Goal: Information Seeking & Learning: Learn about a topic

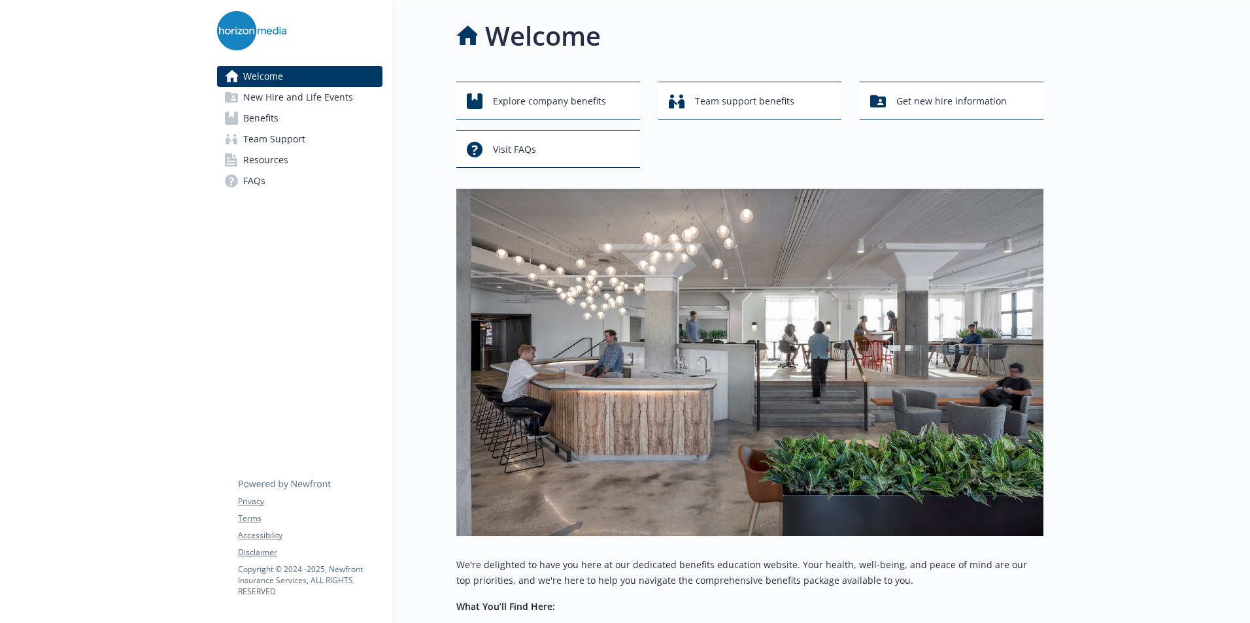
click at [292, 116] on link "Benefits" at bounding box center [299, 118] width 165 height 21
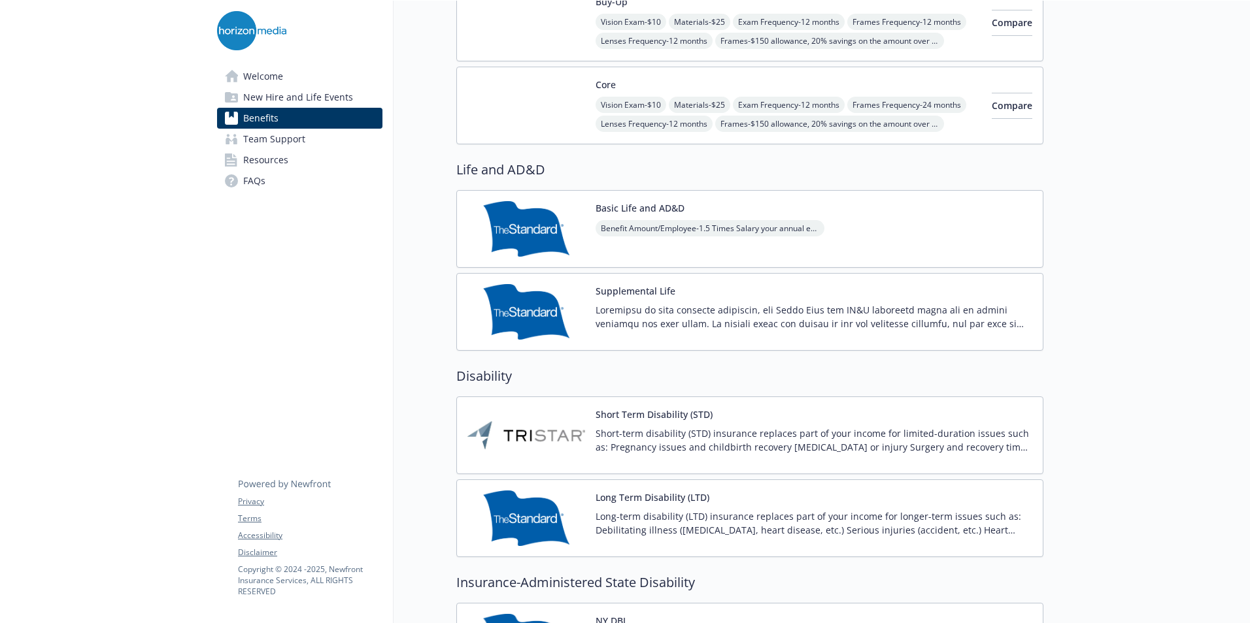
scroll to position [1111, 0]
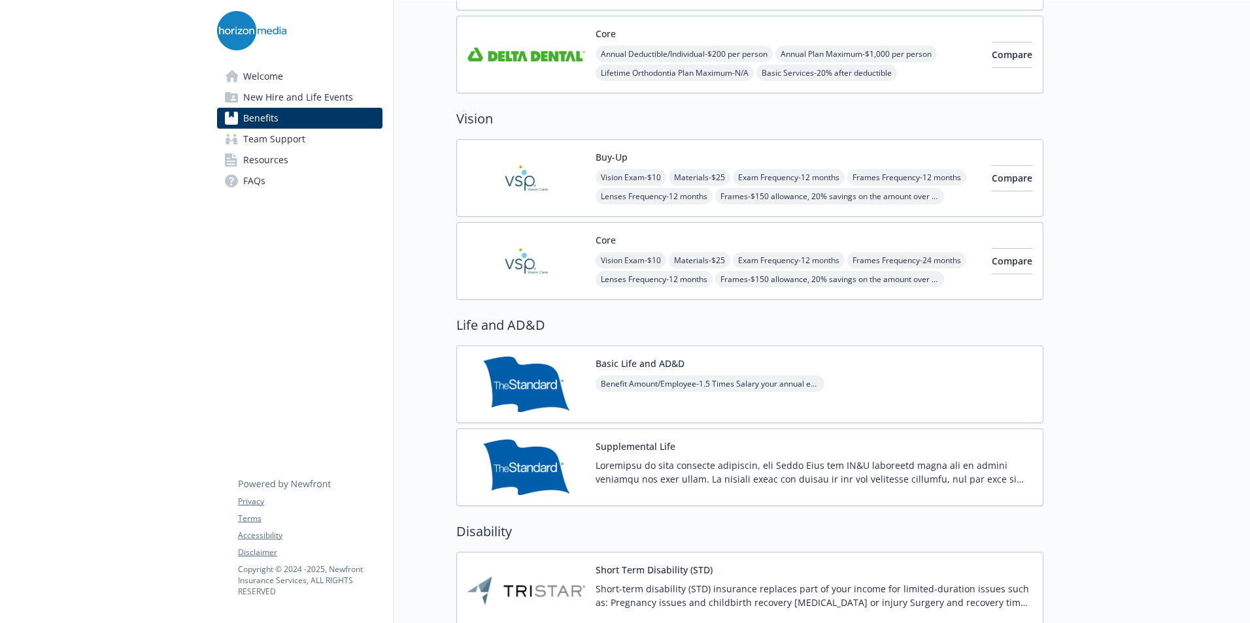
scroll to position [0, 0]
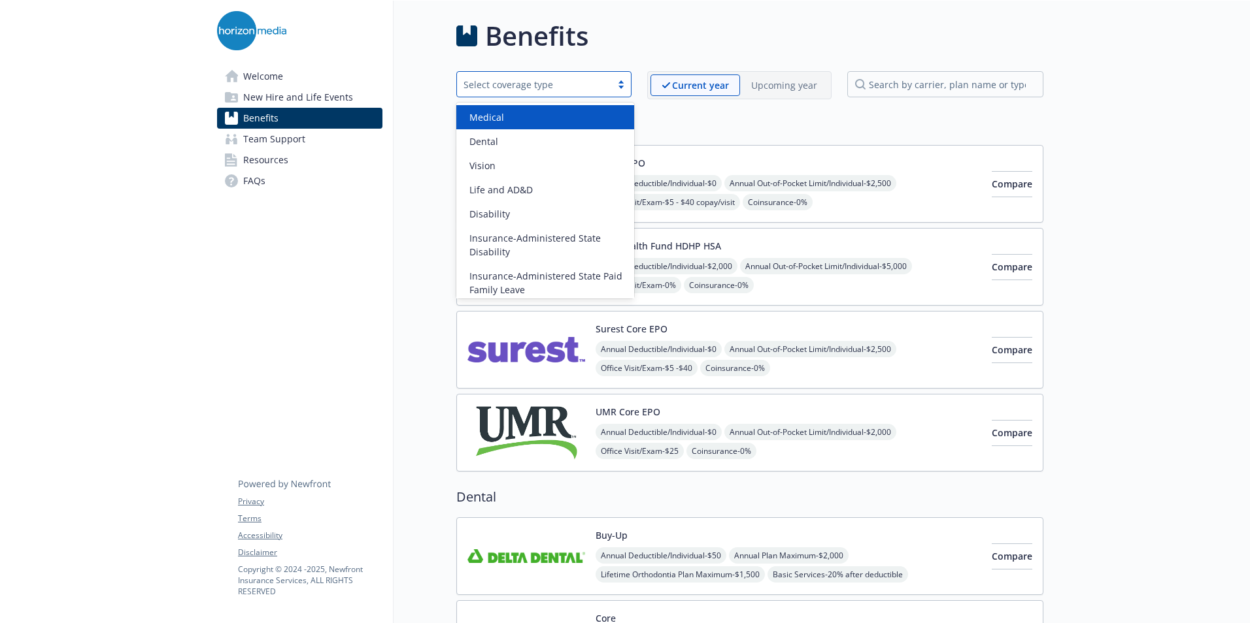
click at [548, 84] on div "Select coverage type" at bounding box center [533, 85] width 141 height 14
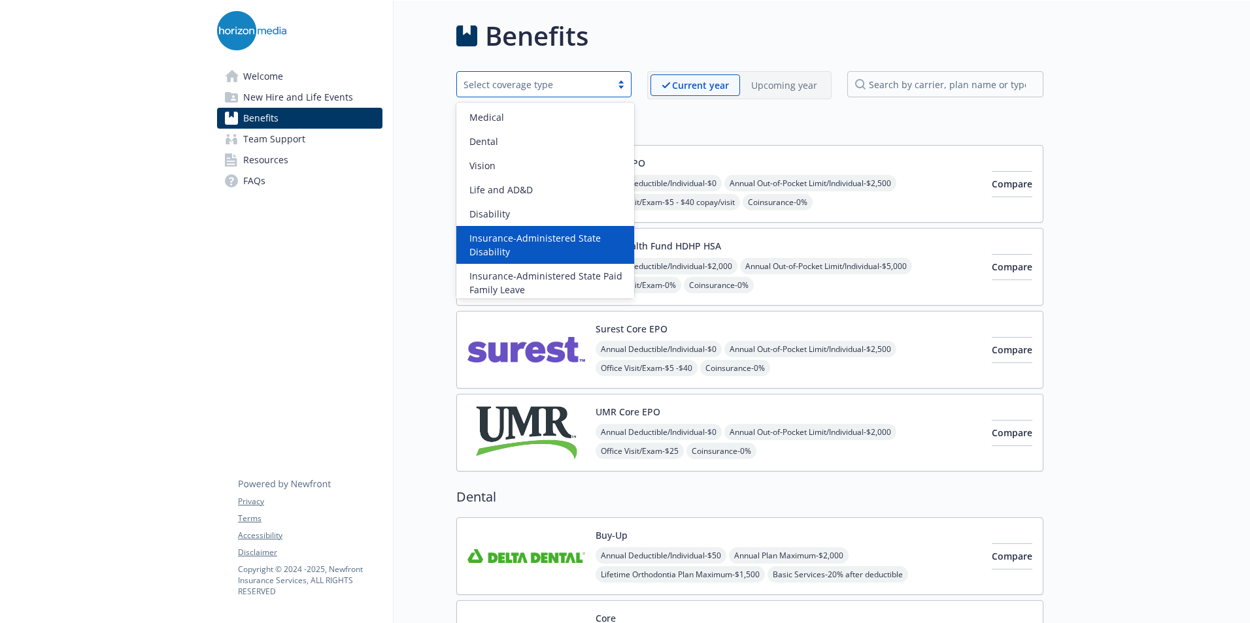
scroll to position [151, 0]
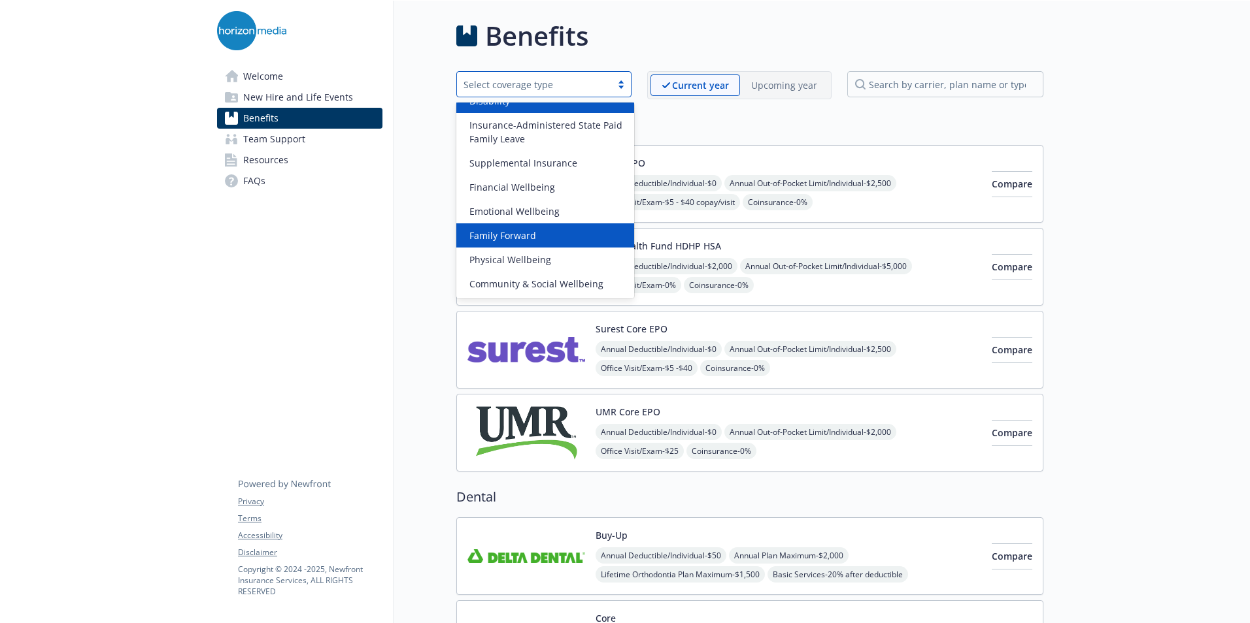
click at [559, 237] on div "Family Forward" at bounding box center [545, 236] width 162 height 14
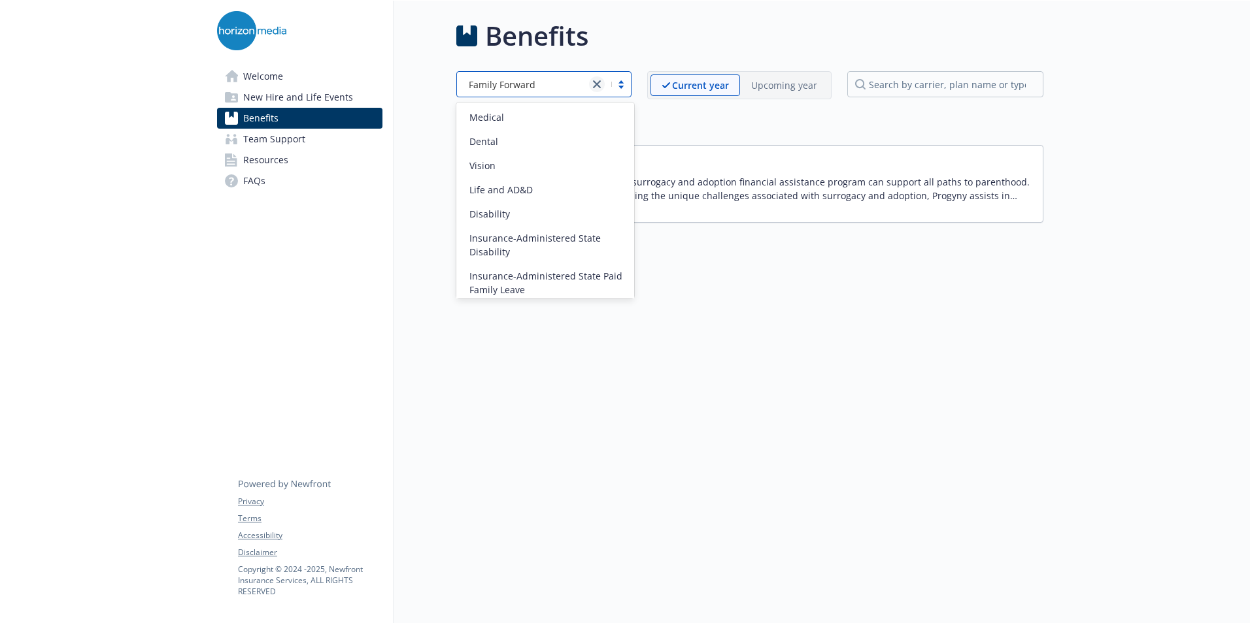
click at [600, 84] on icon "close" at bounding box center [597, 84] width 8 height 8
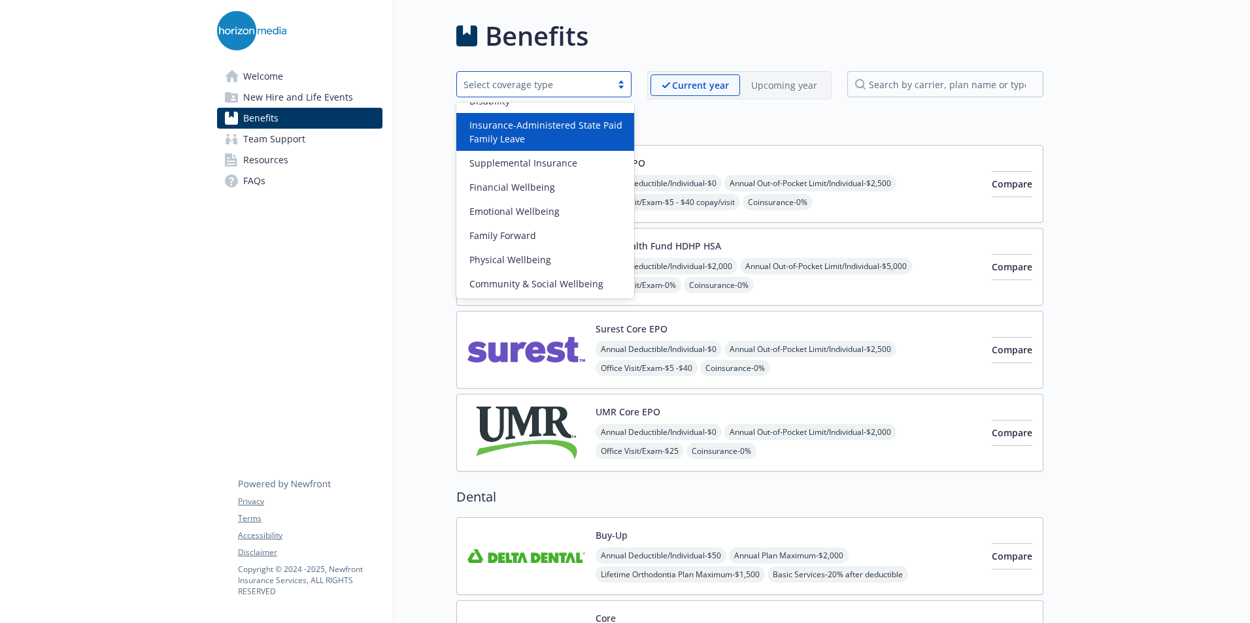
click at [553, 133] on span "Insurance-Administered State Paid Family Leave" at bounding box center [547, 131] width 157 height 27
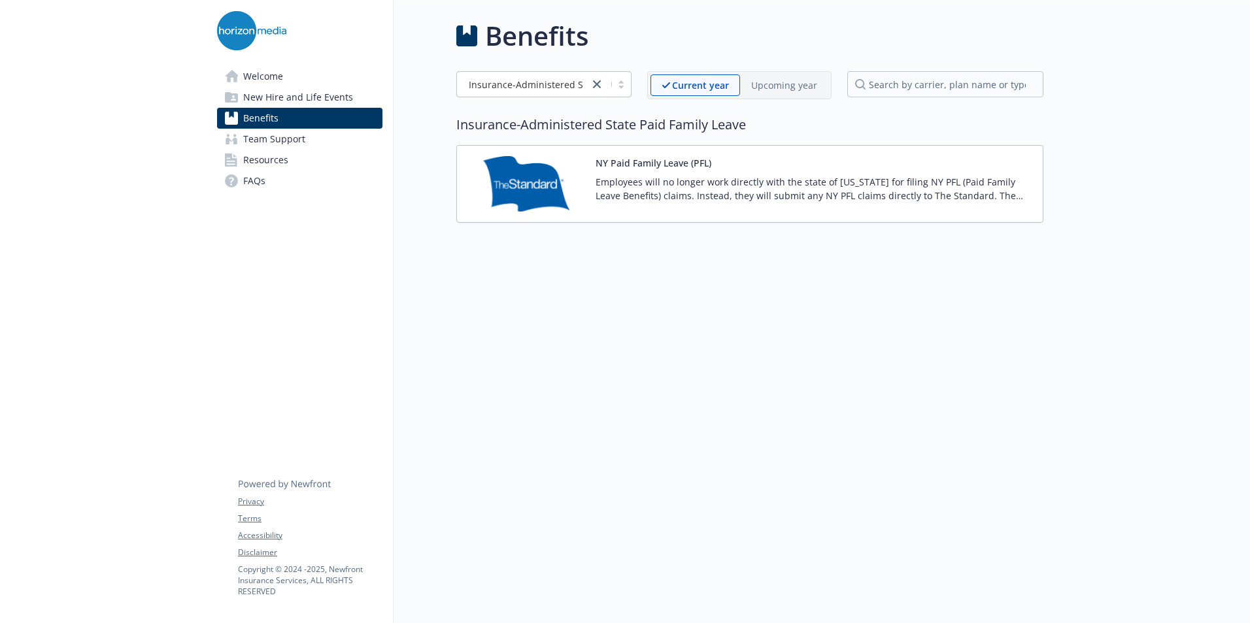
click at [656, 186] on p "Employees will no longer work directly with the state of New York for filing NY…" at bounding box center [813, 188] width 437 height 27
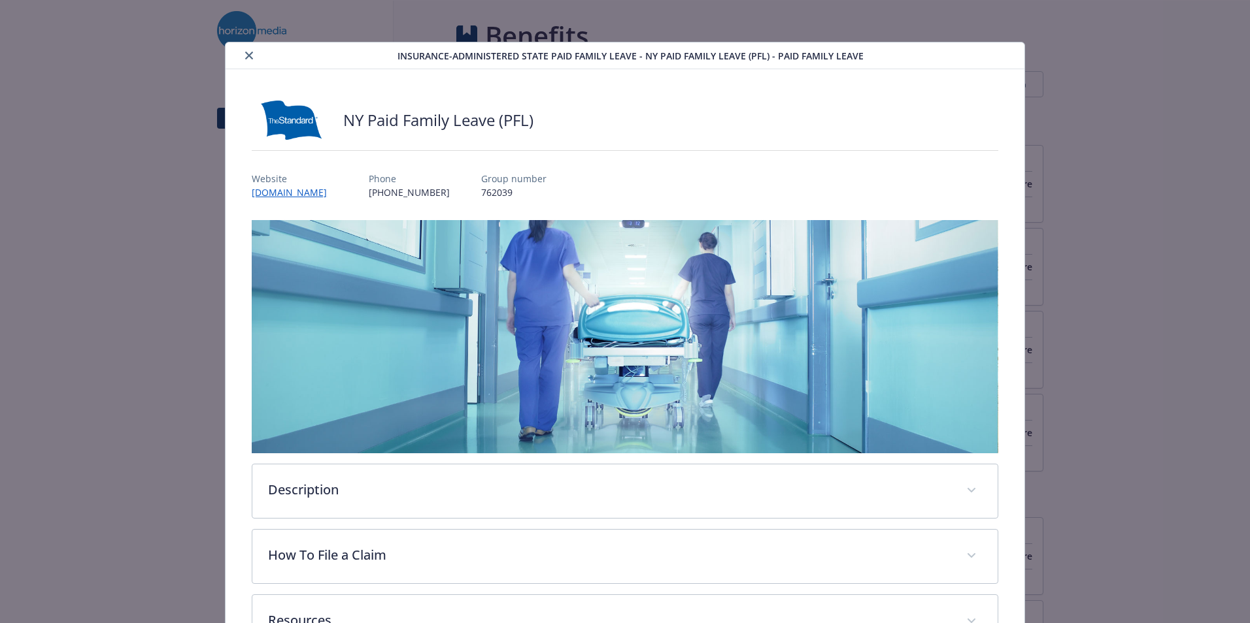
scroll to position [98, 0]
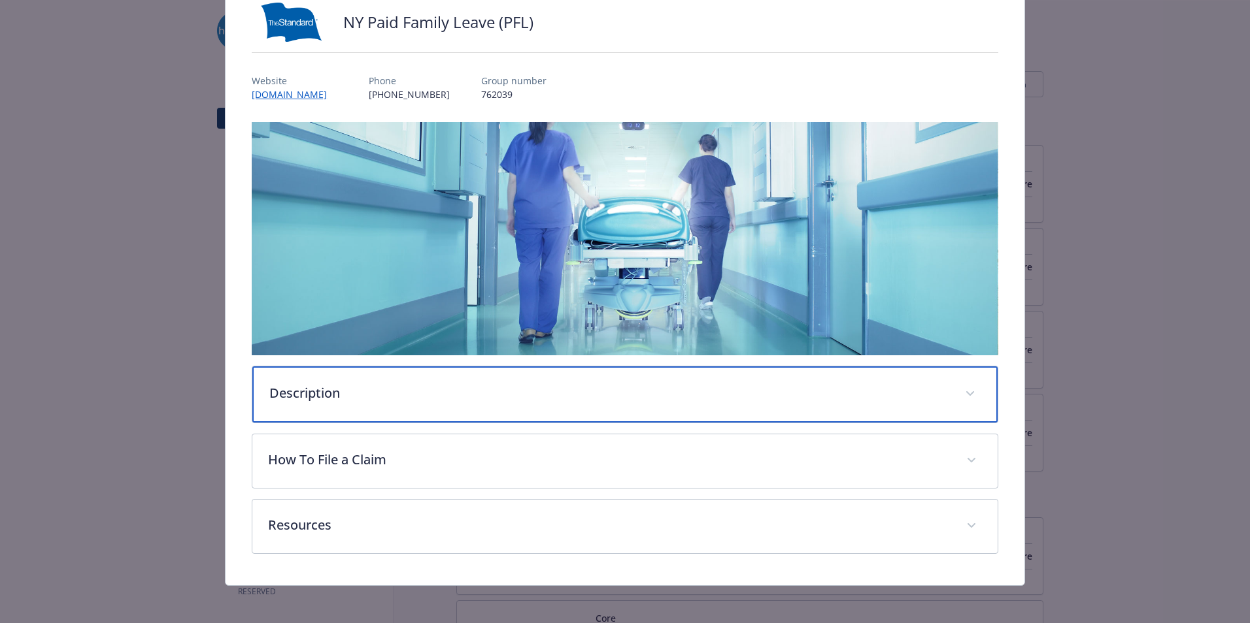
click at [463, 392] on p "Description" at bounding box center [609, 394] width 680 height 20
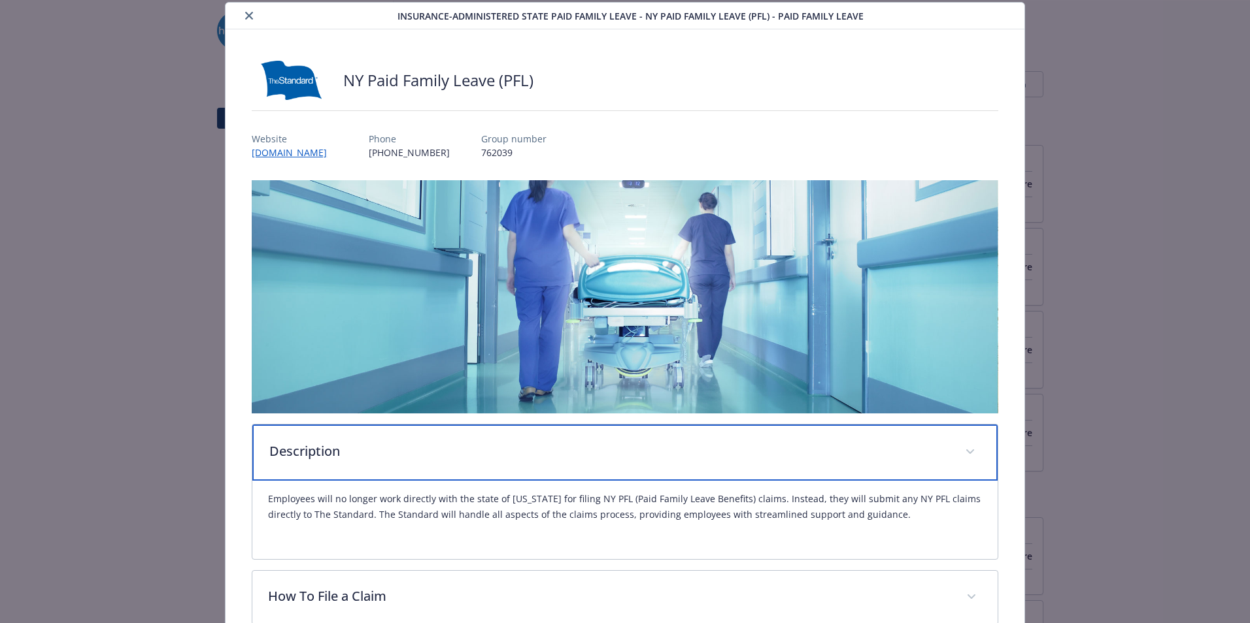
scroll to position [0, 0]
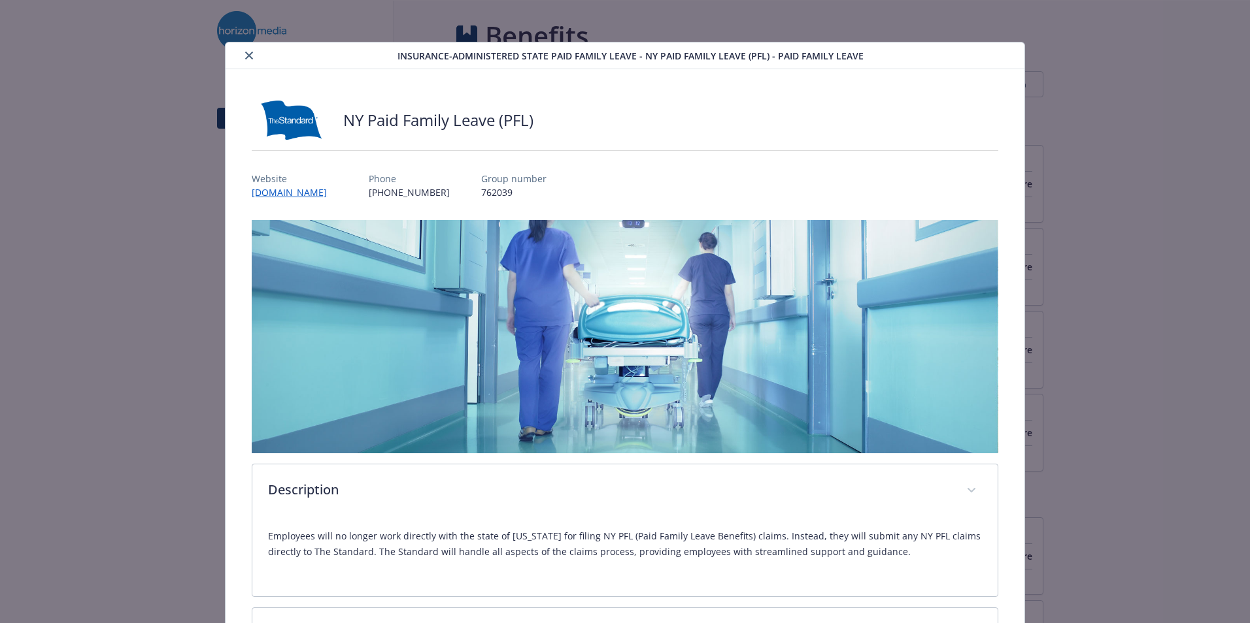
click at [249, 52] on icon "close" at bounding box center [249, 56] width 8 height 8
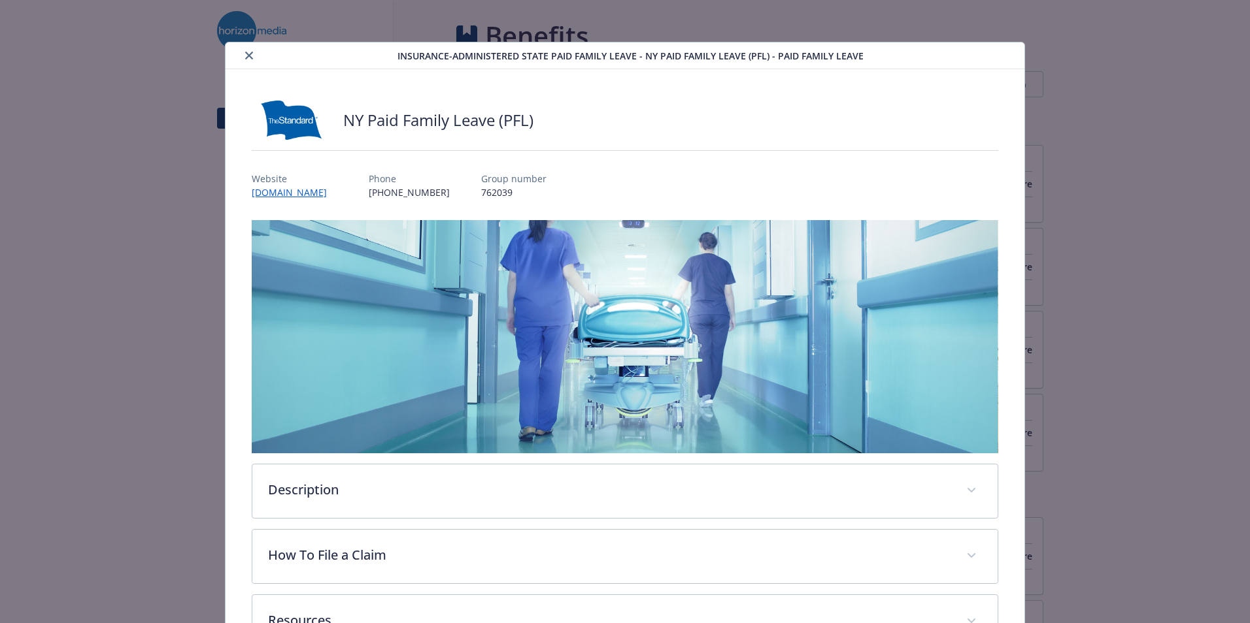
scroll to position [39, 0]
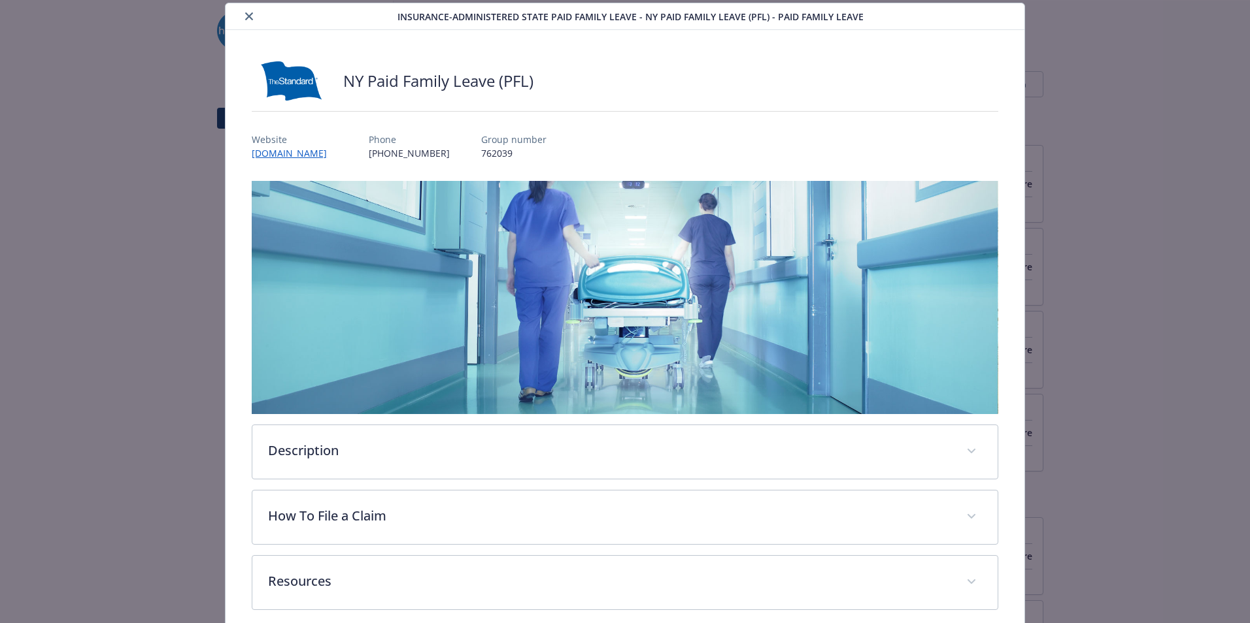
click at [246, 12] on button "close" at bounding box center [249, 16] width 16 height 16
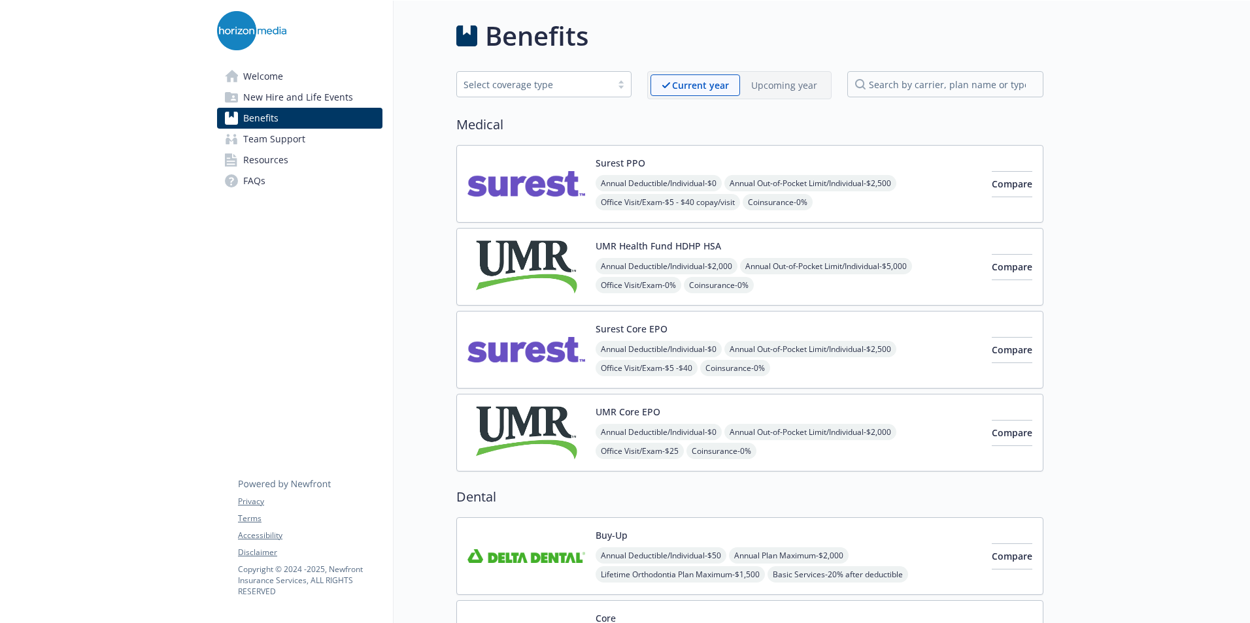
click at [283, 134] on span "Team Support" at bounding box center [274, 139] width 62 height 21
click at [915, 82] on input "search by carrier, plan name or type" at bounding box center [945, 84] width 196 height 26
click at [889, 88] on input "search by carrier, plan name or type" at bounding box center [945, 84] width 196 height 26
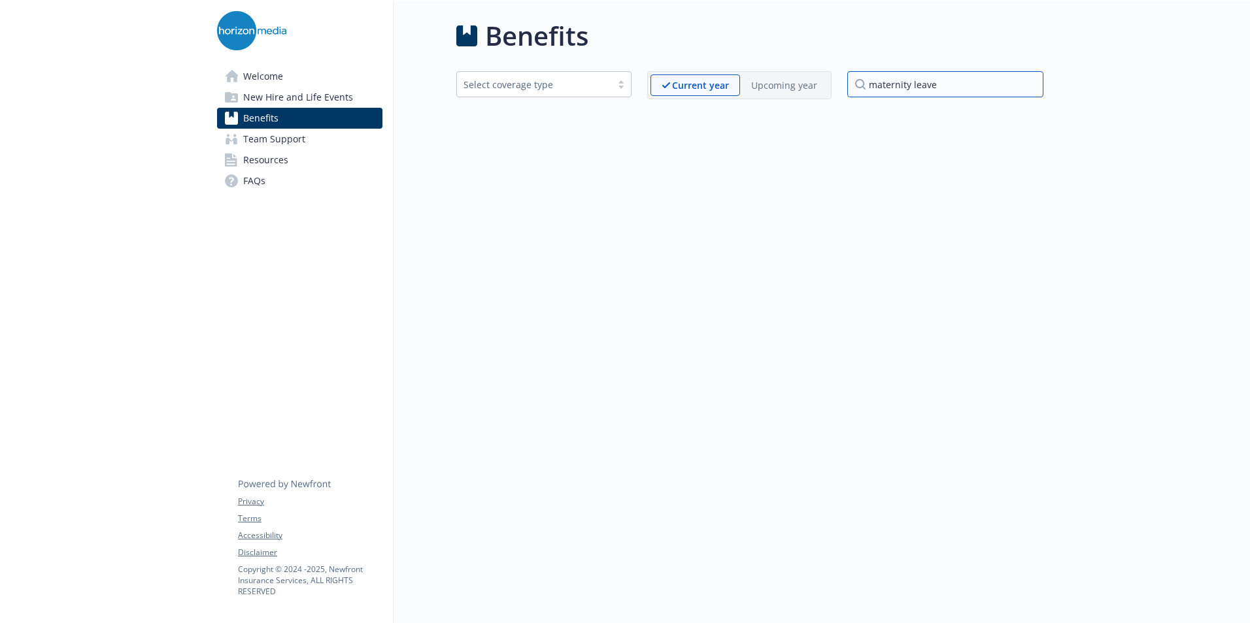
type input "maternity leave"
drag, startPoint x: 955, startPoint y: 75, endPoint x: 746, endPoint y: 77, distance: 209.2
click at [746, 77] on div "Select coverage type Current year Upcoming year maternity leave" at bounding box center [749, 85] width 587 height 28
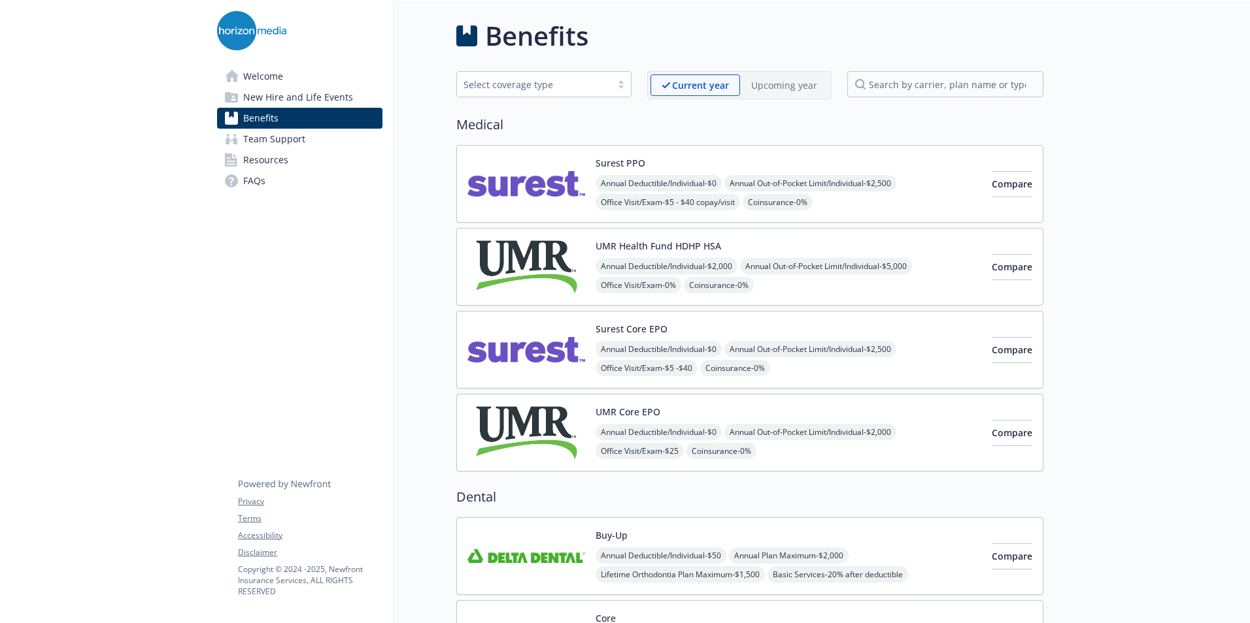
click at [273, 74] on span "Welcome" at bounding box center [263, 76] width 40 height 21
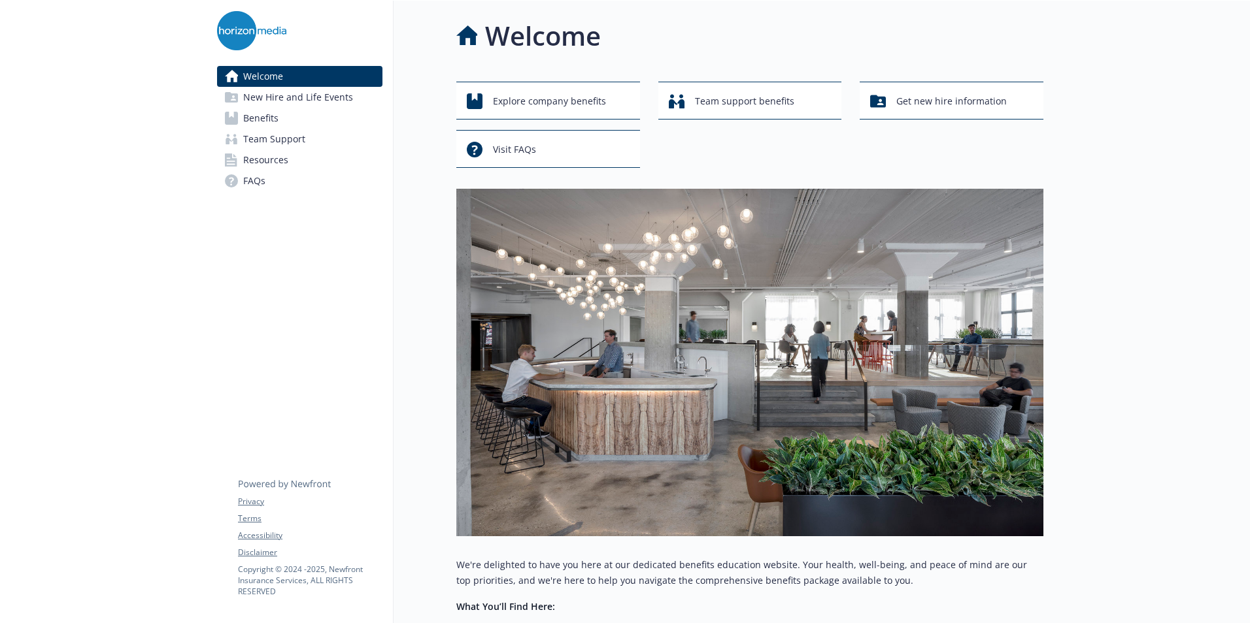
scroll to position [343, 0]
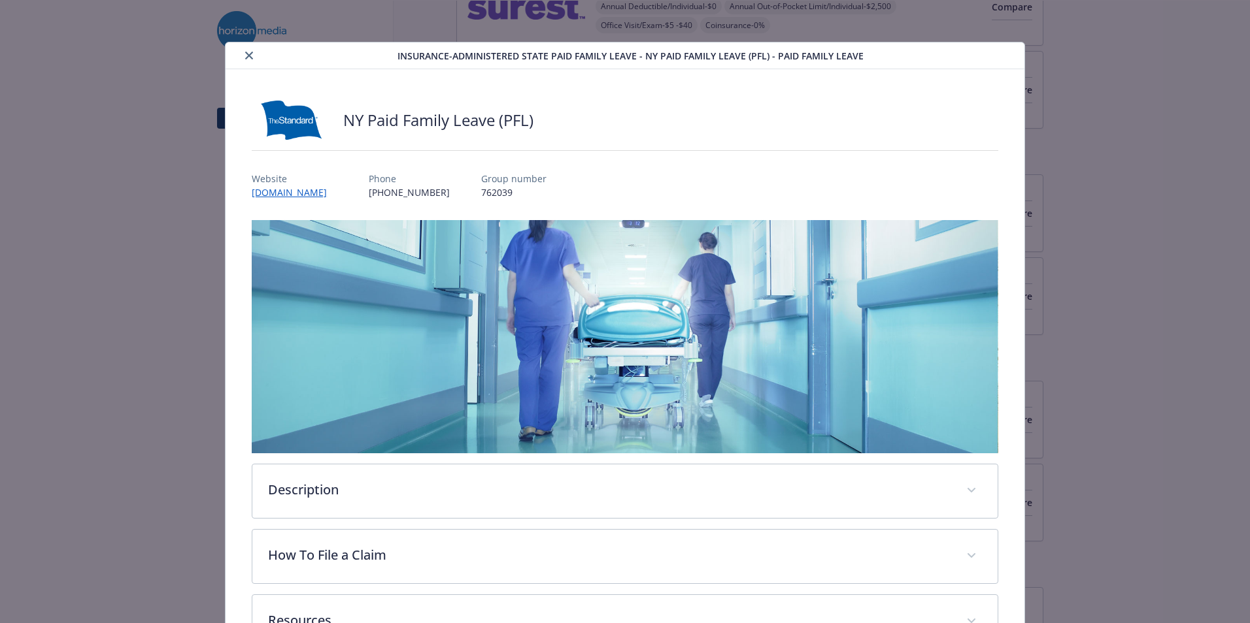
click at [245, 52] on icon "close" at bounding box center [249, 56] width 8 height 8
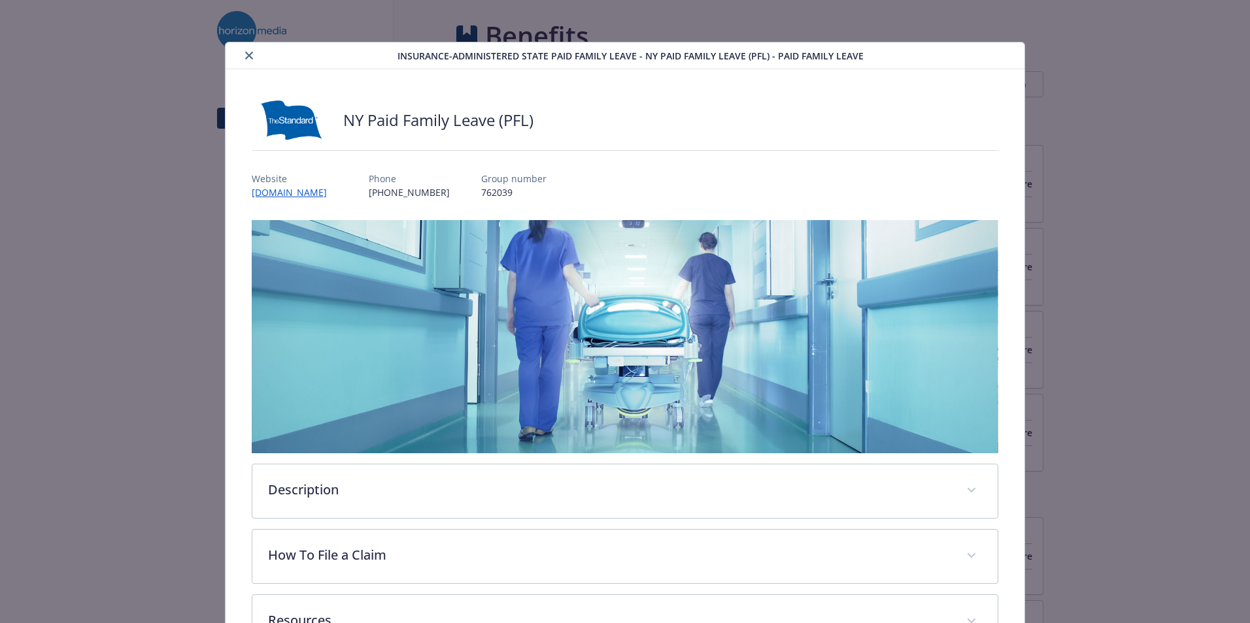
scroll to position [39, 0]
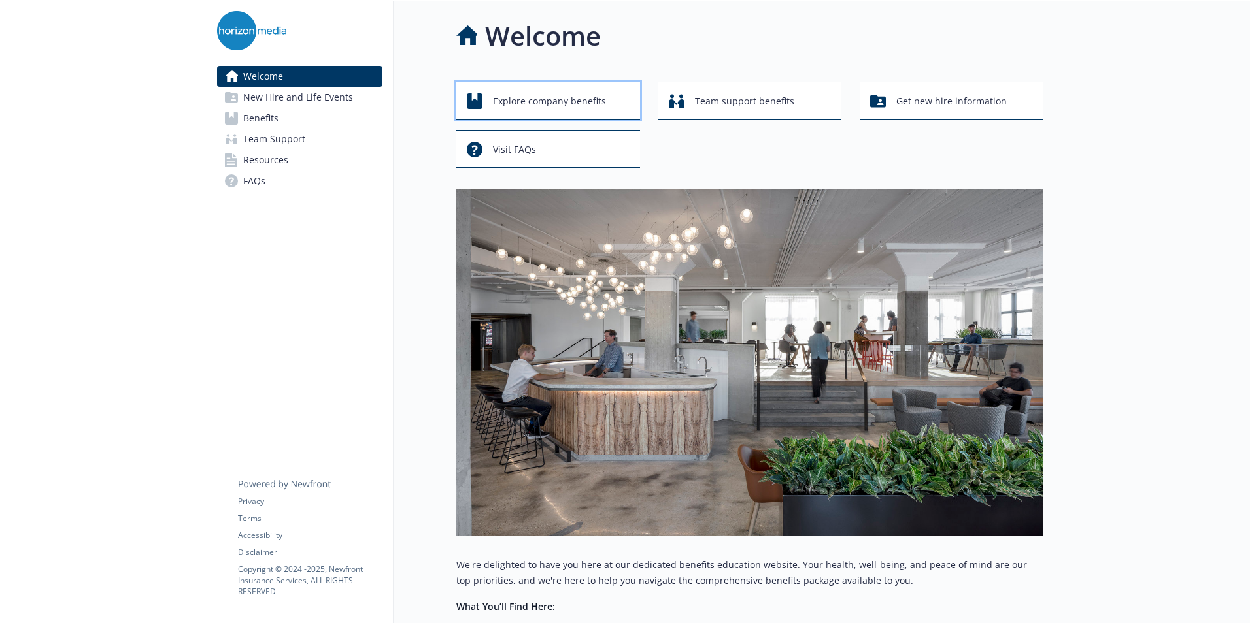
click at [527, 100] on span "Explore company benefits" at bounding box center [549, 101] width 113 height 25
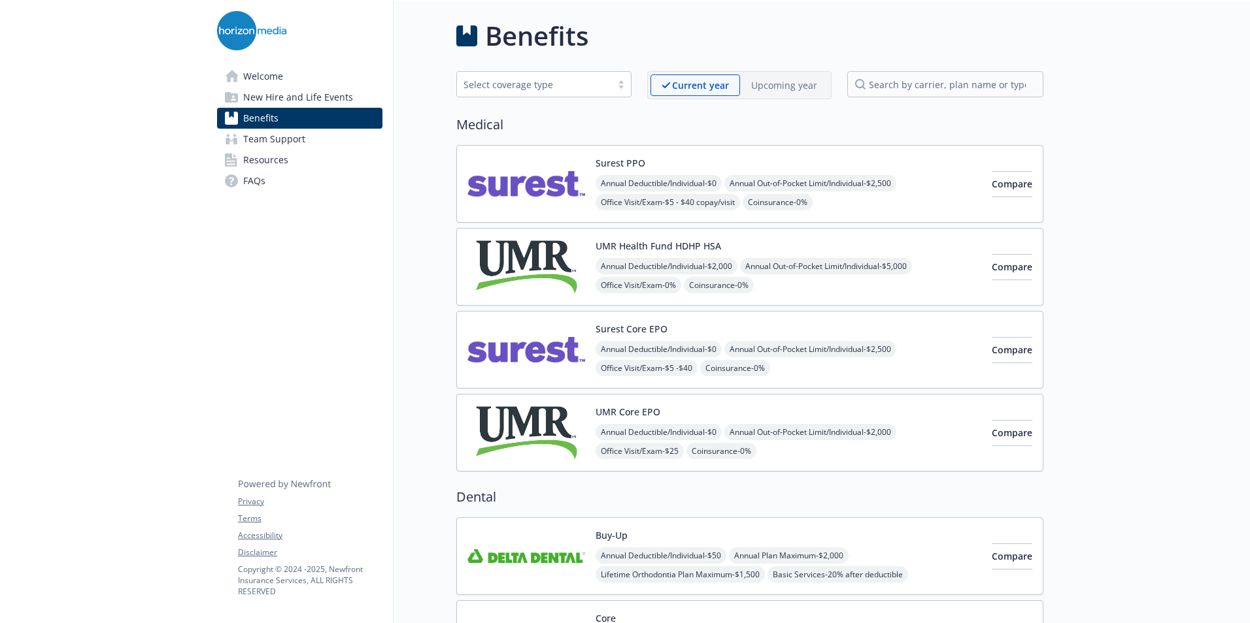
click at [530, 81] on div "Select coverage type" at bounding box center [533, 85] width 141 height 14
paste input "select coverage type"
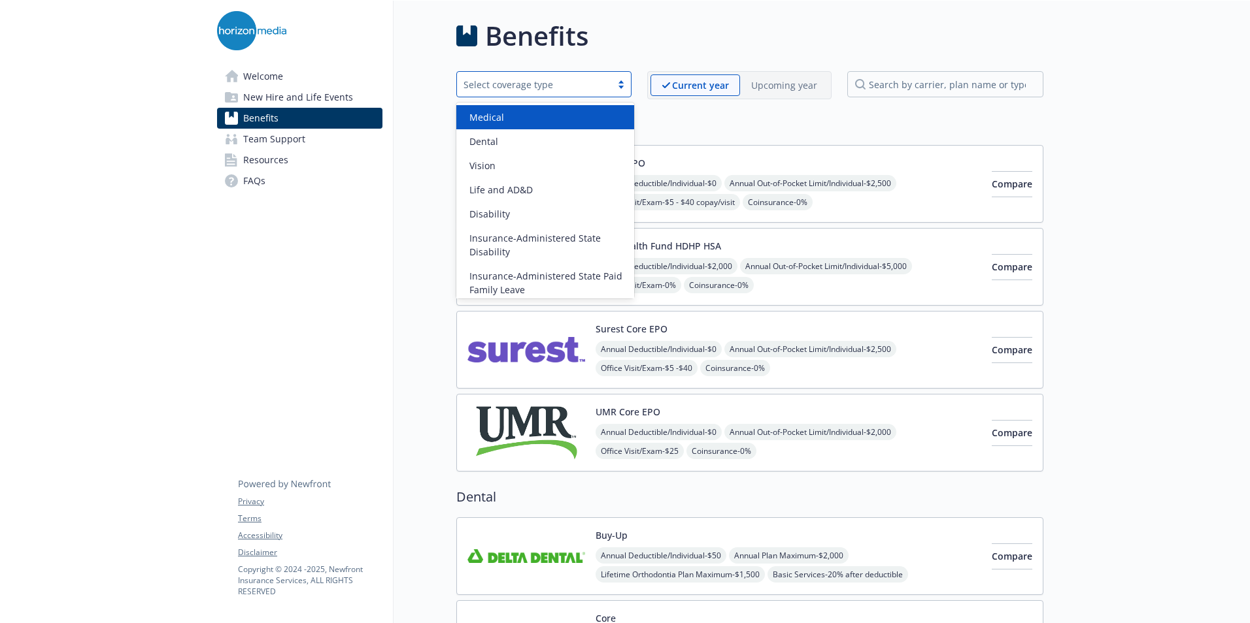
click at [521, 111] on div "Medical" at bounding box center [545, 117] width 162 height 14
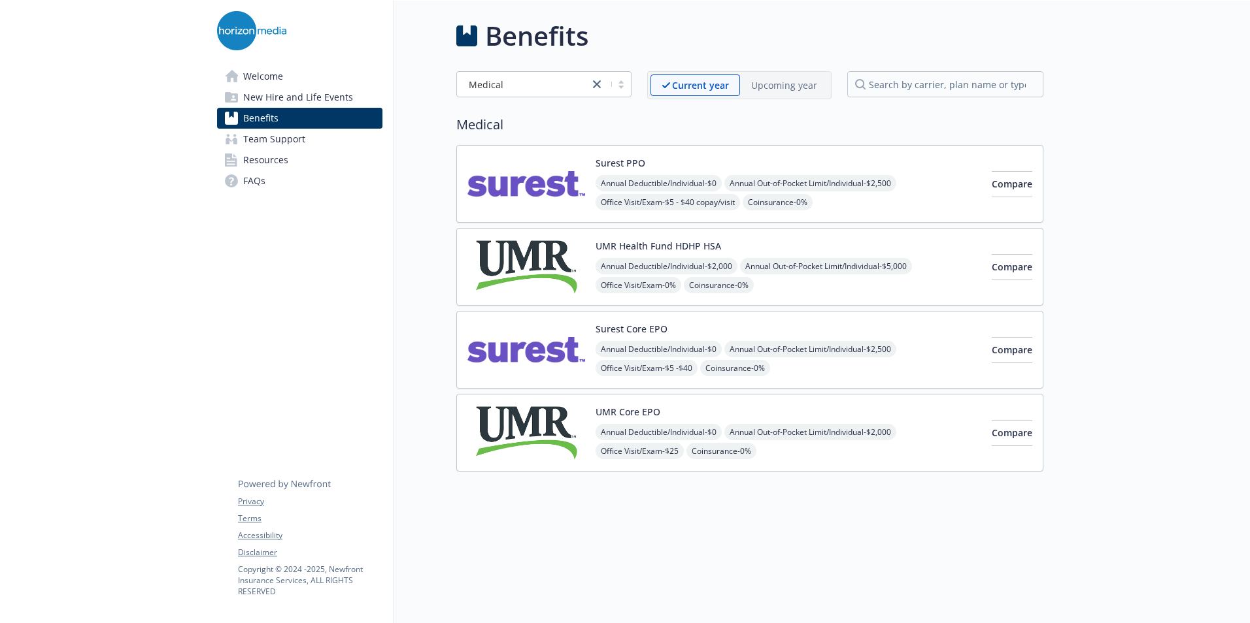
click at [231, 20] on img at bounding box center [251, 30] width 69 height 39
click at [281, 80] on span "Welcome" at bounding box center [263, 76] width 40 height 21
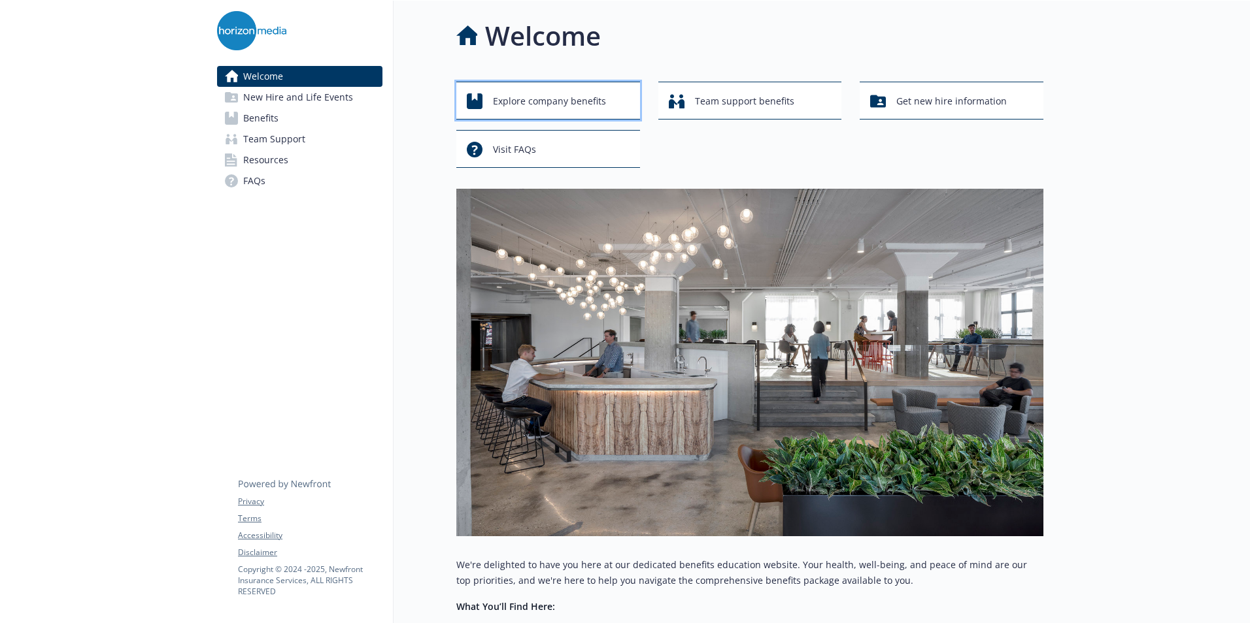
click at [576, 101] on span "Explore company benefits" at bounding box center [549, 101] width 113 height 25
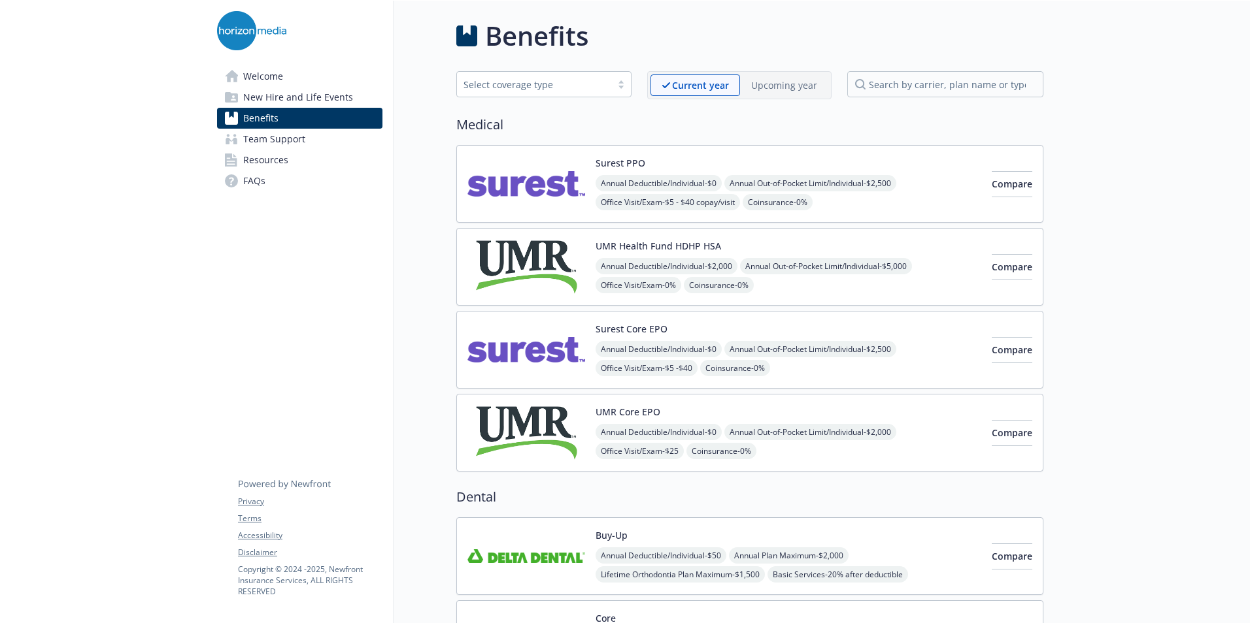
click at [296, 159] on link "Resources" at bounding box center [299, 160] width 165 height 21
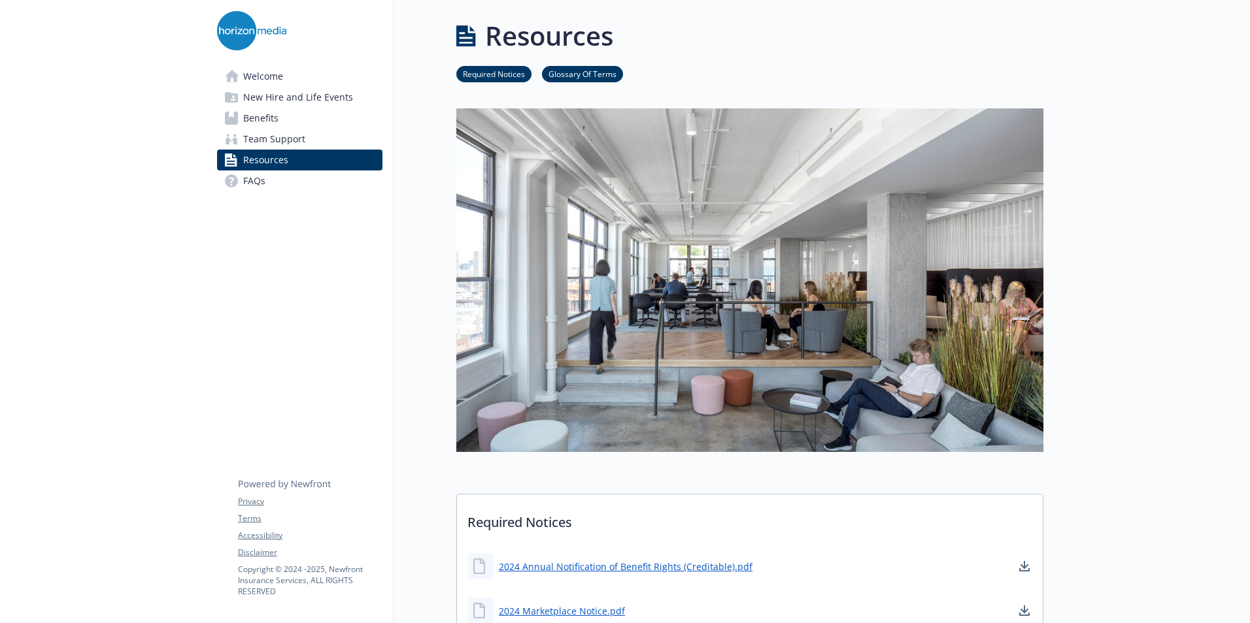
scroll to position [371, 0]
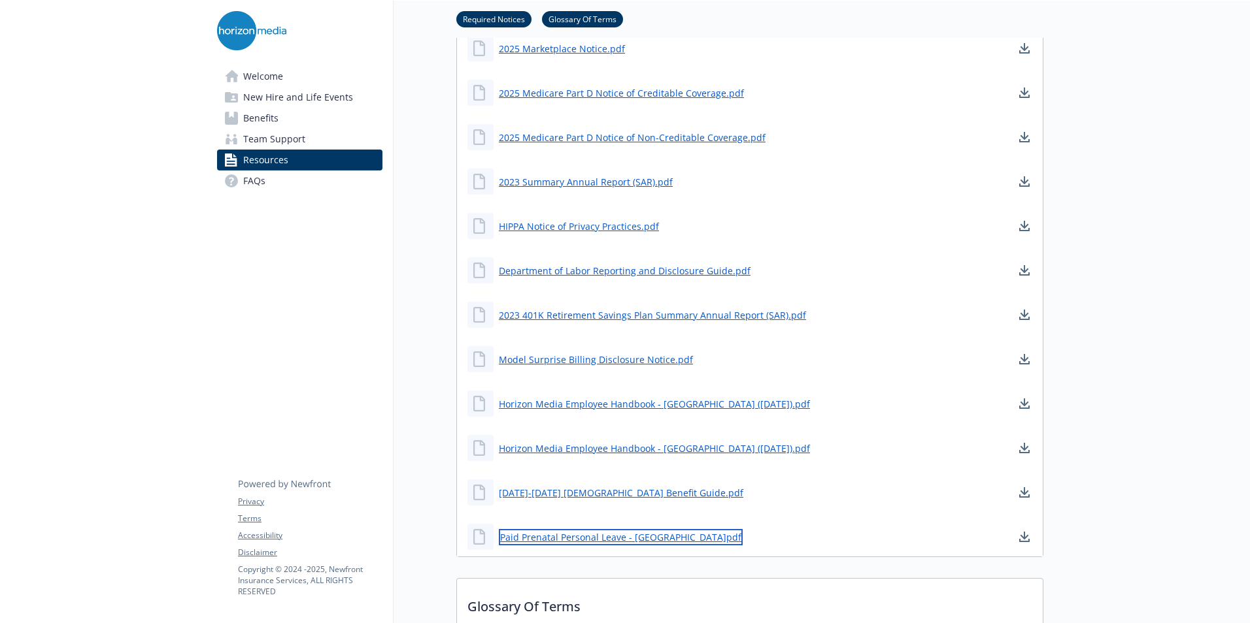
click at [633, 536] on link "Paid Prenatal Personal Leave - NY.pdf" at bounding box center [621, 537] width 244 height 16
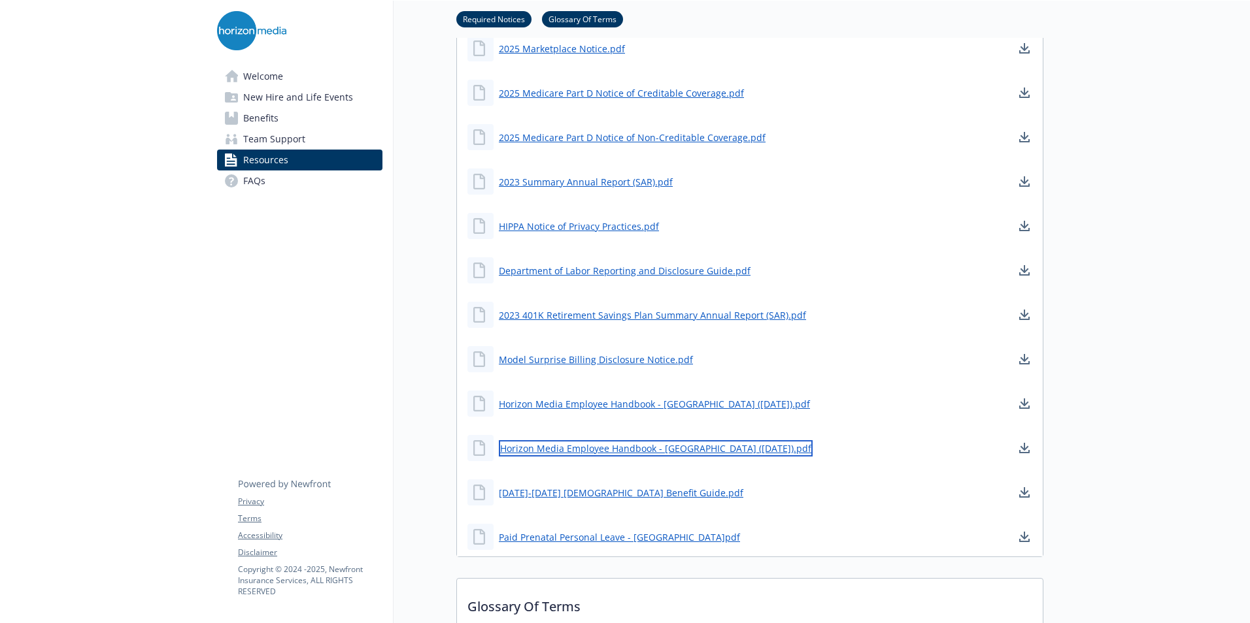
click at [599, 452] on link "Horizon Media Employee Handbook - NY (April 2024).pdf" at bounding box center [656, 448] width 314 height 16
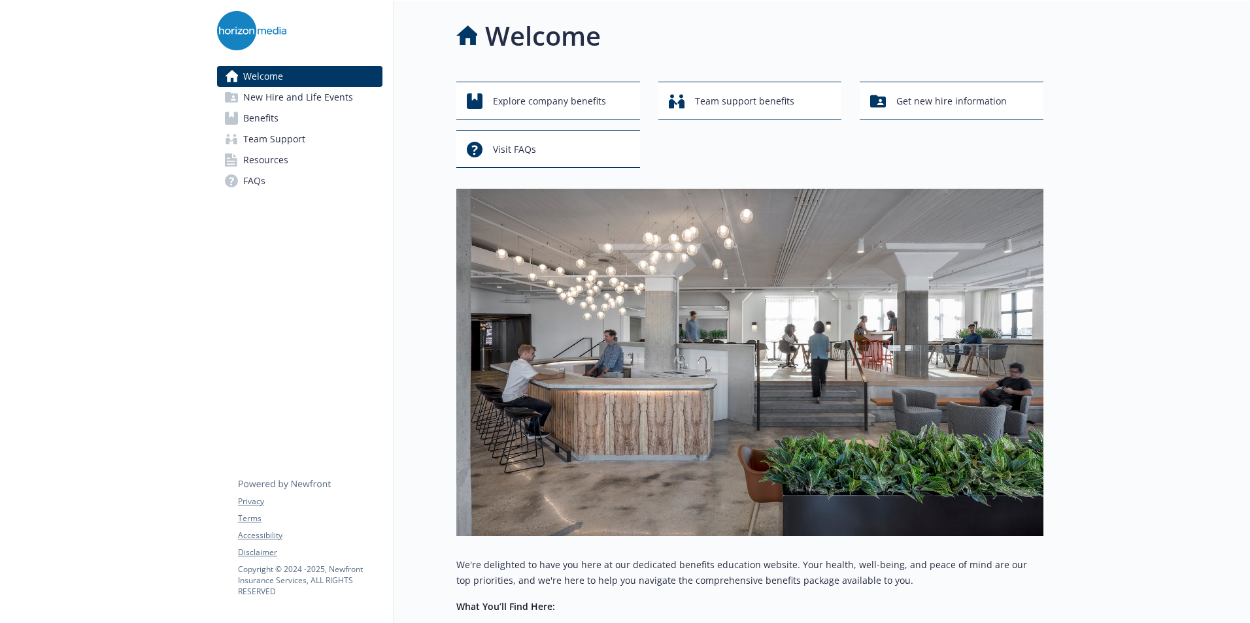
scroll to position [343, 0]
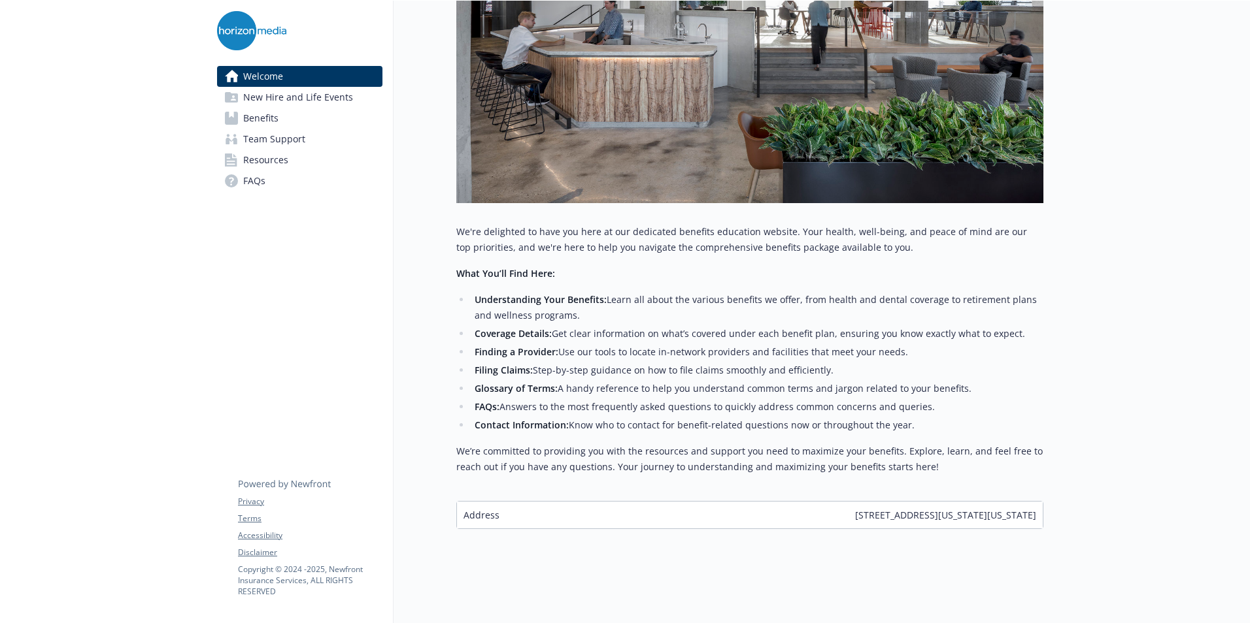
drag, startPoint x: 167, startPoint y: 307, endPoint x: 137, endPoint y: 311, distance: 30.3
click at [137, 311] on div at bounding box center [103, 145] width 207 height 956
